Goal: Check status

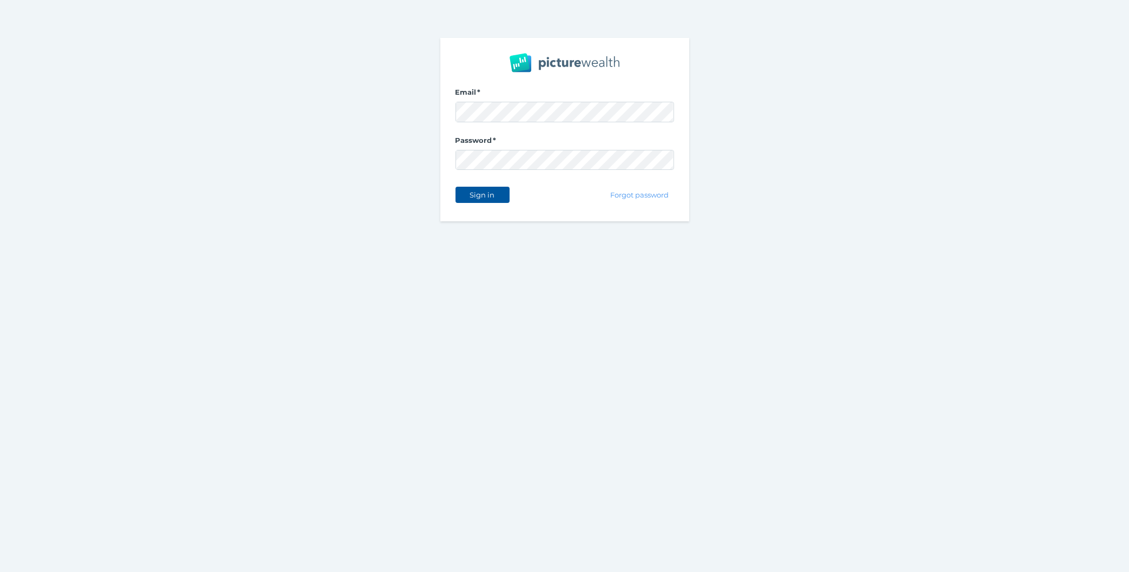
click at [483, 193] on span "Sign in" at bounding box center [482, 194] width 34 height 9
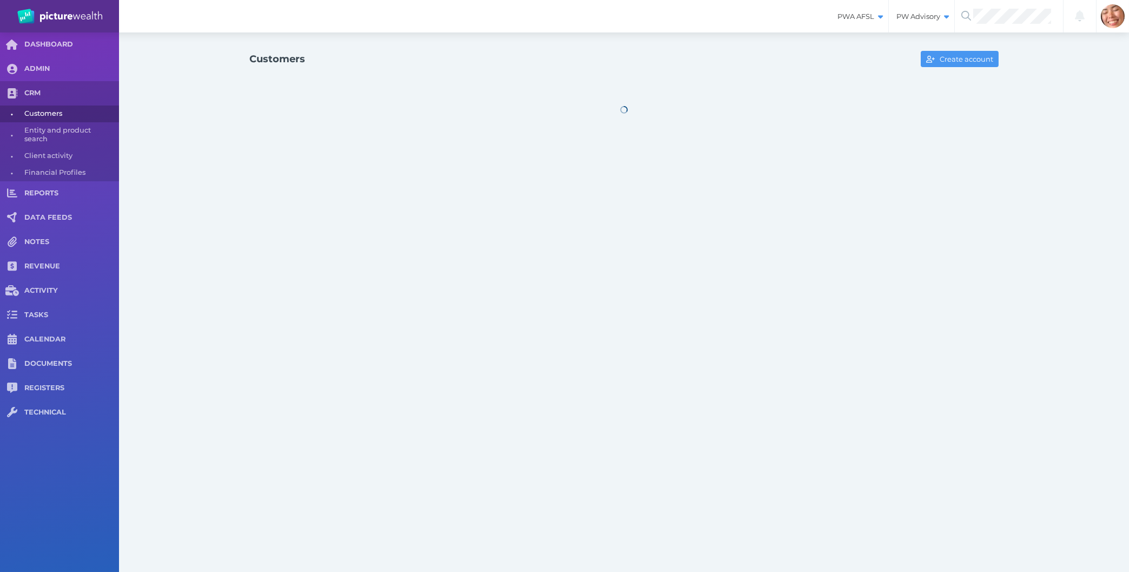
select select "25"
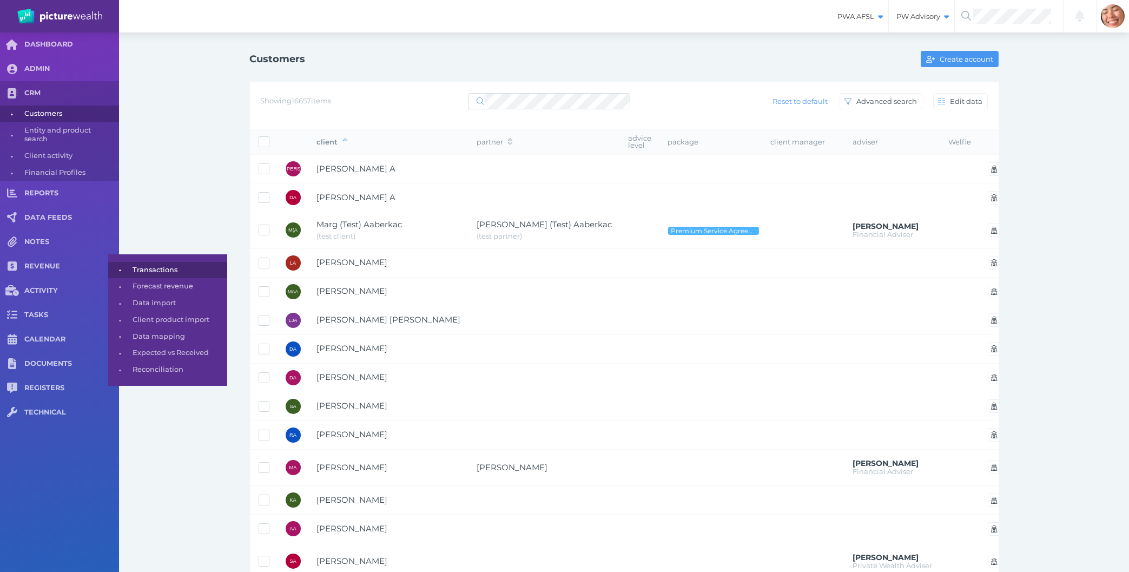
click at [149, 267] on span "Transactions" at bounding box center [178, 270] width 91 height 17
select select "25"
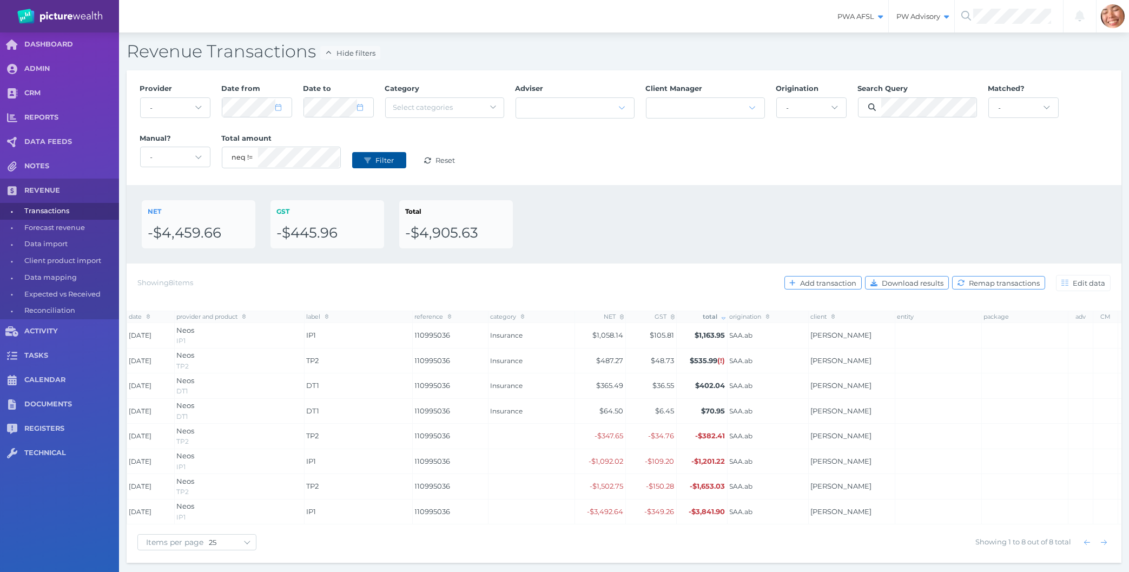
click at [357, 162] on button "Filter" at bounding box center [379, 160] width 54 height 16
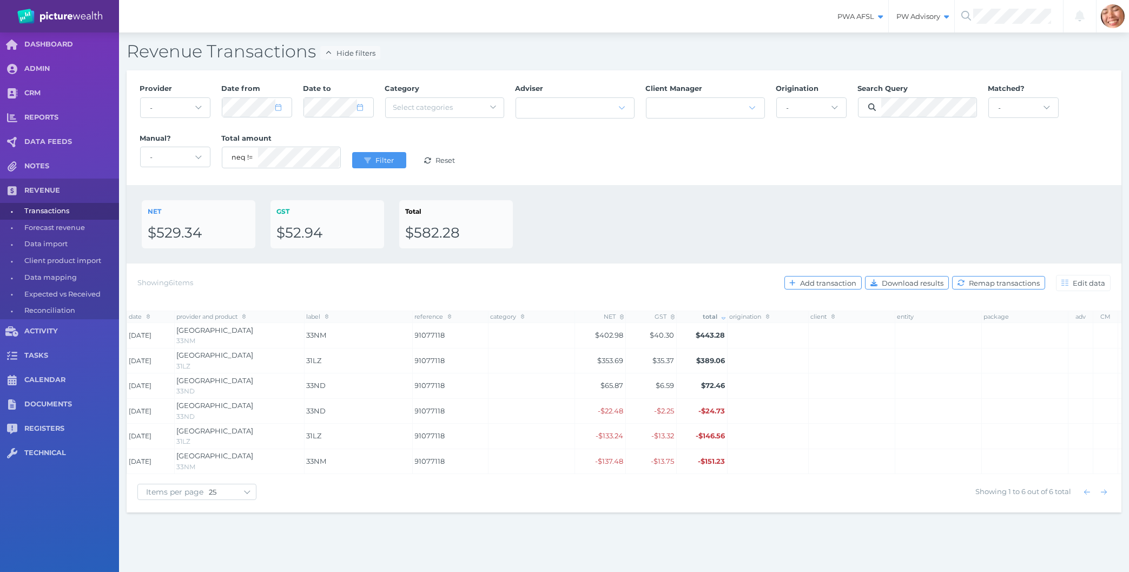
click at [880, 250] on div "NET $529.34 GST $52.94 Total $582.28" at bounding box center [624, 224] width 995 height 78
click at [341, 518] on div "Revenue Transactions Hide filters Provider - Acuity Fee Revenue Acuity Trustee …" at bounding box center [624, 275] width 1010 height 487
drag, startPoint x: 493, startPoint y: 517, endPoint x: 579, endPoint y: 254, distance: 276.8
click at [579, 254] on div "Revenue Transactions Hide filters Provider - Acuity Fee Revenue Acuity Trustee …" at bounding box center [624, 275] width 1010 height 487
click at [579, 236] on div "NET $529.34 GST $52.94 Total $582.28" at bounding box center [624, 224] width 965 height 48
